Goal: Find specific page/section: Find specific page/section

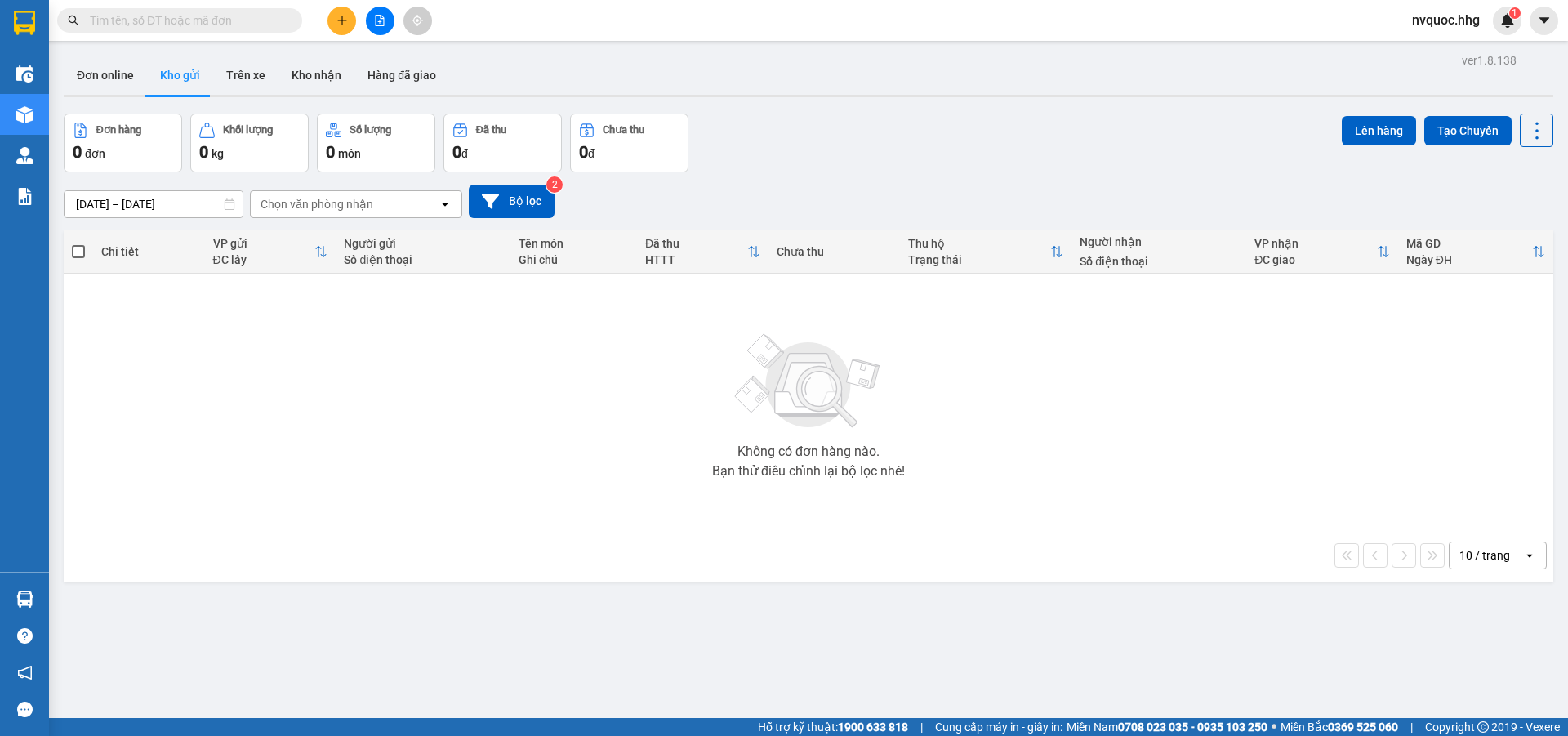
click at [251, 26] on input "text" at bounding box center [186, 20] width 193 height 18
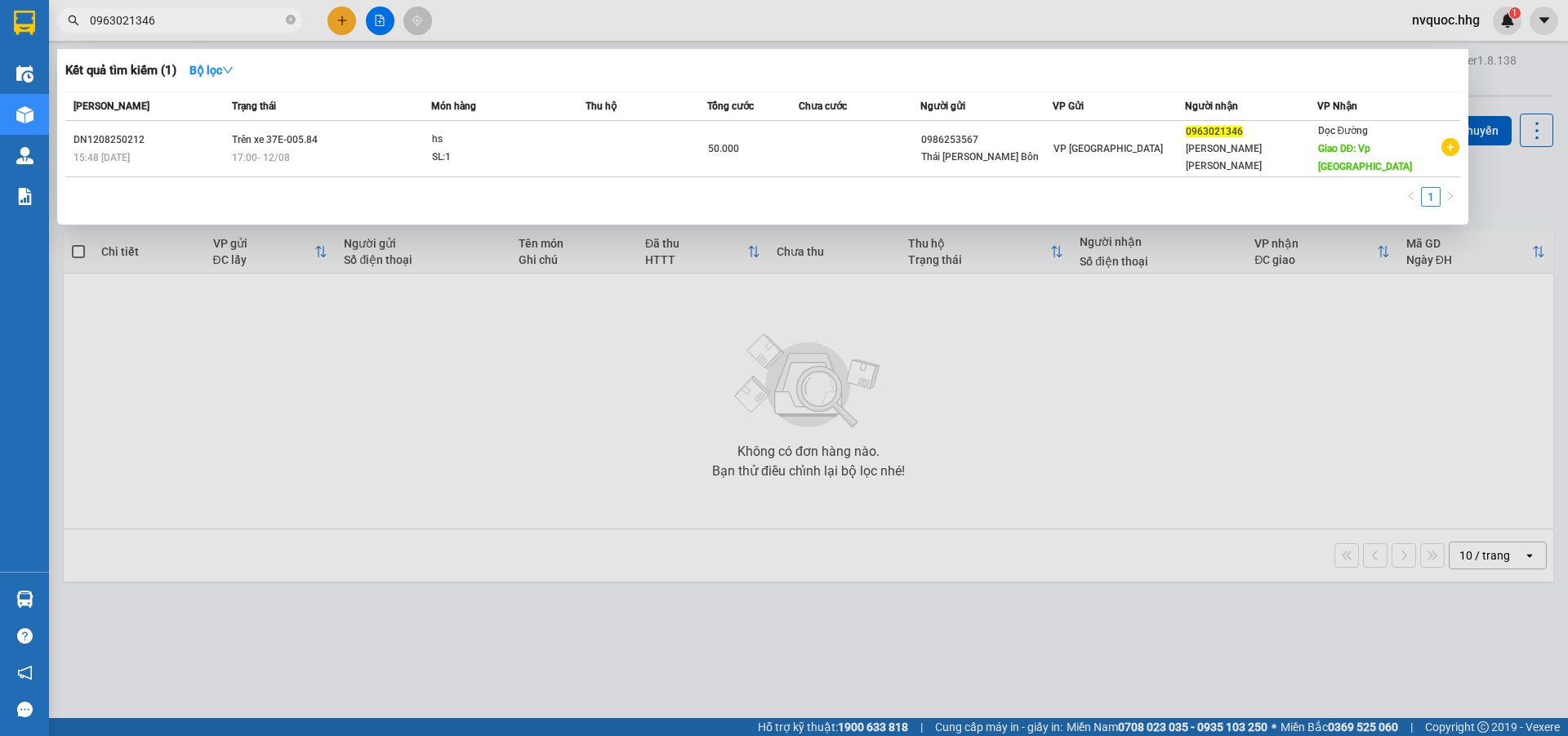
type input "0963021346"
click at [587, 436] on div at bounding box center [784, 368] width 1568 height 736
